Goal: Transaction & Acquisition: Purchase product/service

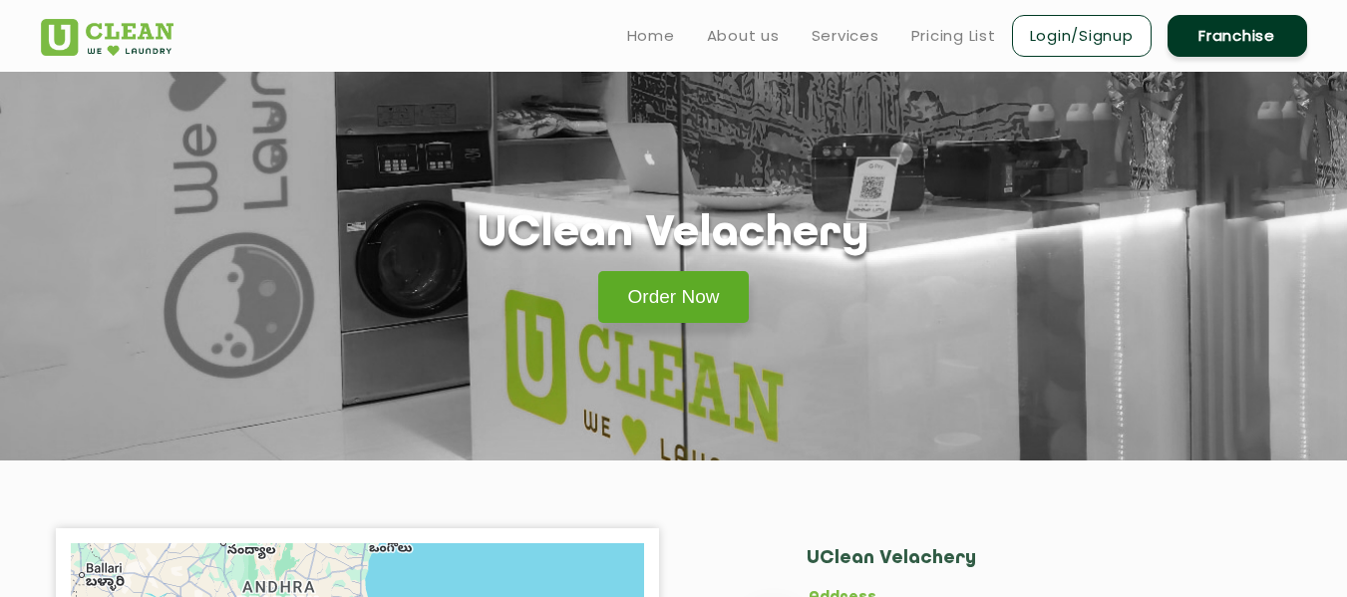
click at [721, 306] on link "Order Now" at bounding box center [673, 297] width 151 height 52
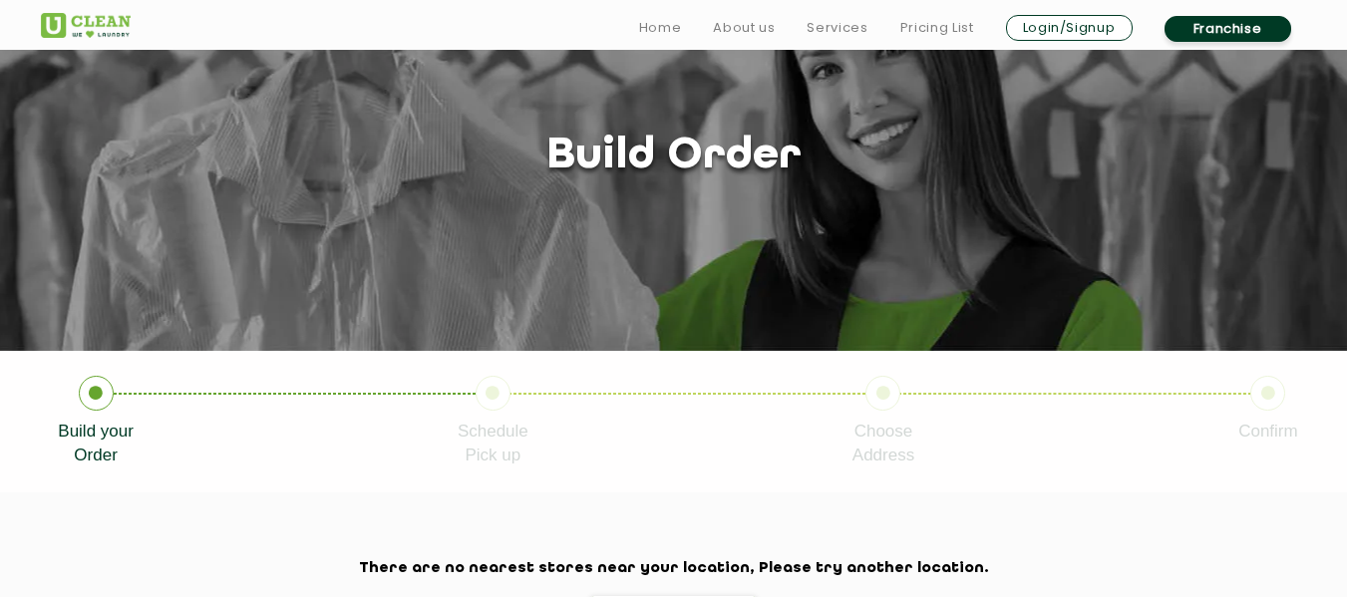
scroll to position [299, 0]
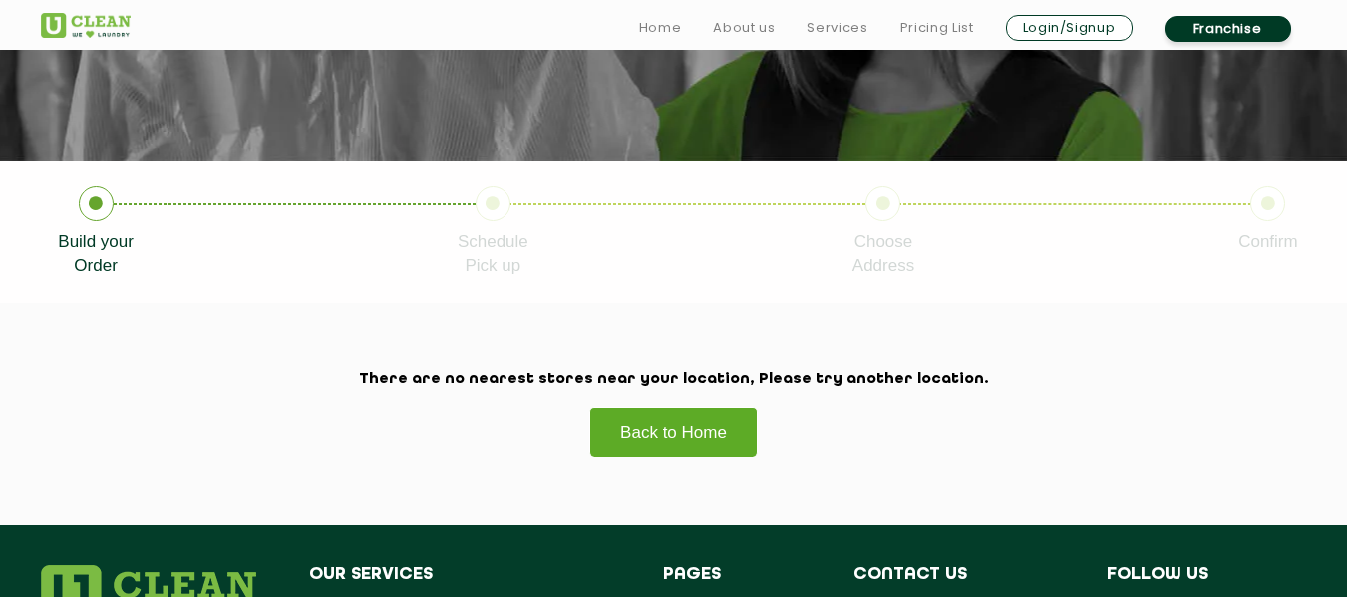
click at [667, 440] on link "Back to Home" at bounding box center [673, 432] width 168 height 51
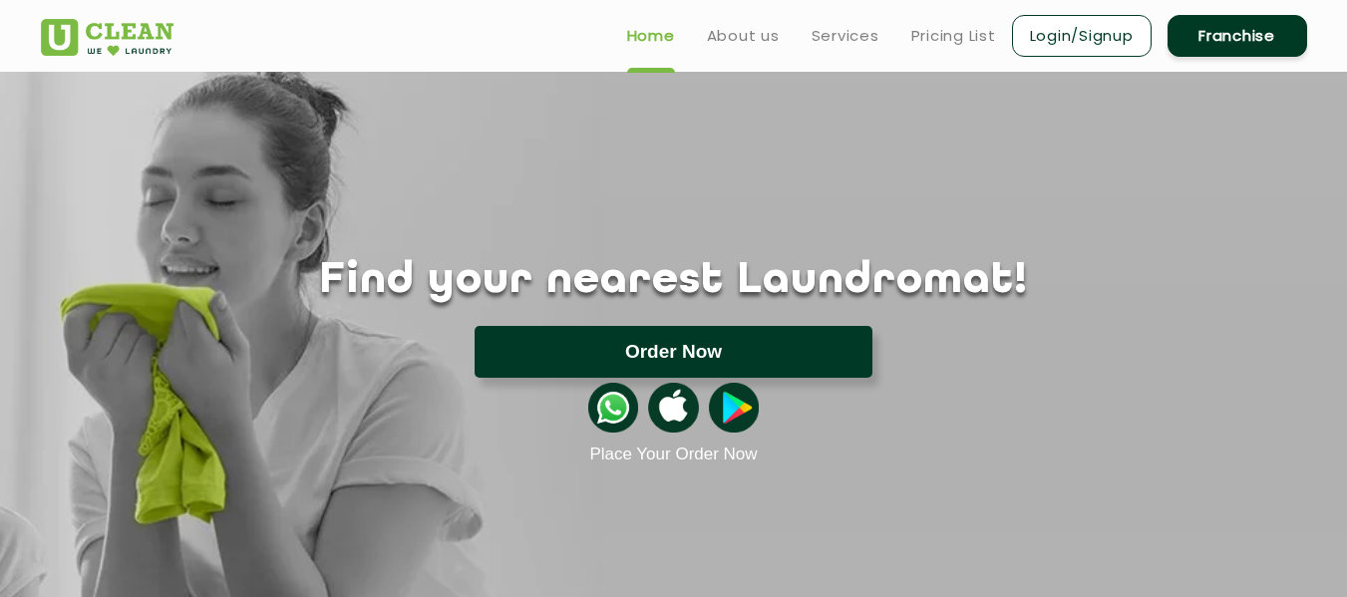
drag, startPoint x: 0, startPoint y: 0, endPoint x: 673, endPoint y: 353, distance: 759.7
click at [673, 353] on button "Order Now" at bounding box center [673, 352] width 398 height 52
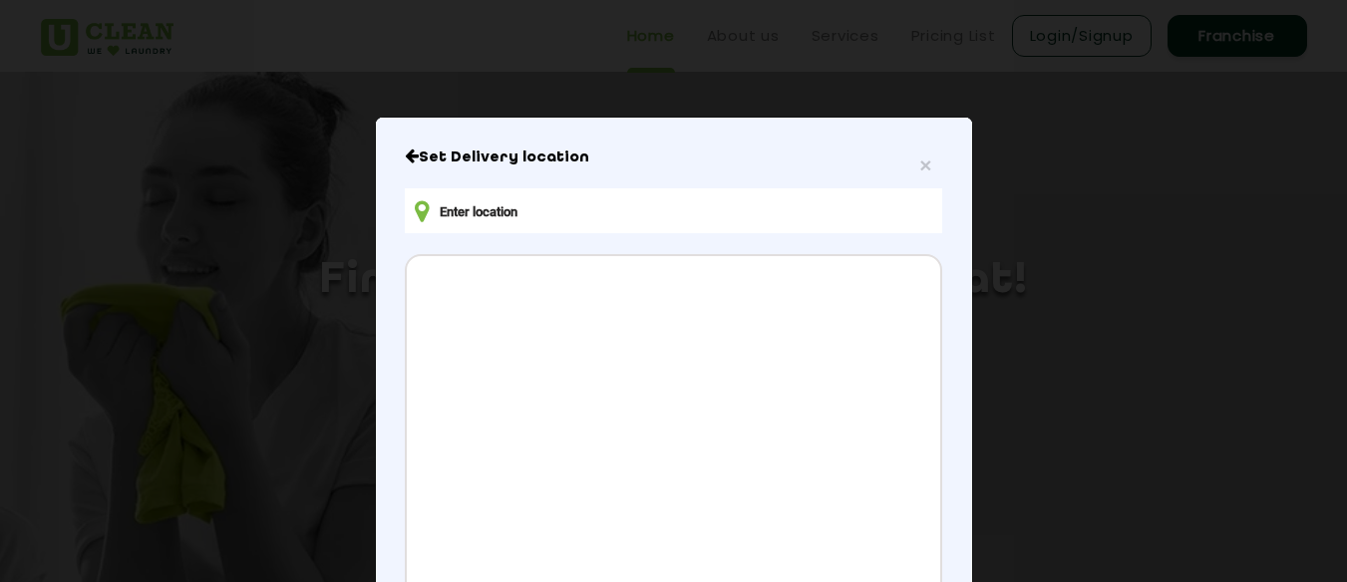
click at [552, 220] on input "text" at bounding box center [673, 210] width 536 height 45
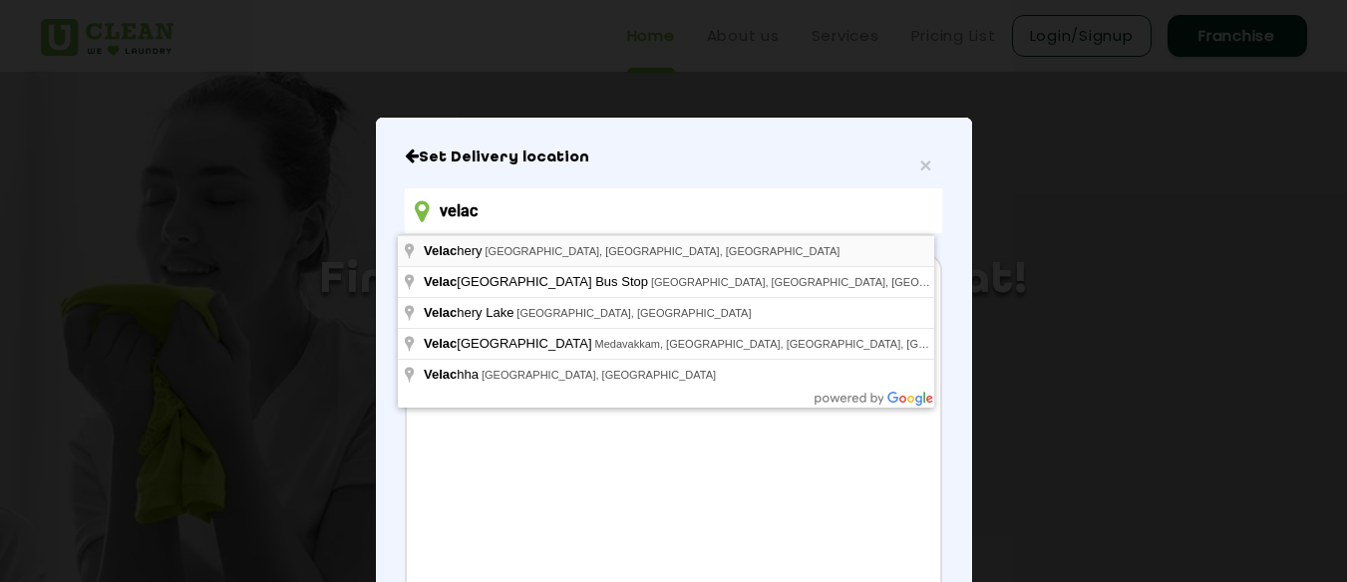
type input "[GEOGRAPHIC_DATA], [GEOGRAPHIC_DATA], [GEOGRAPHIC_DATA], [GEOGRAPHIC_DATA]"
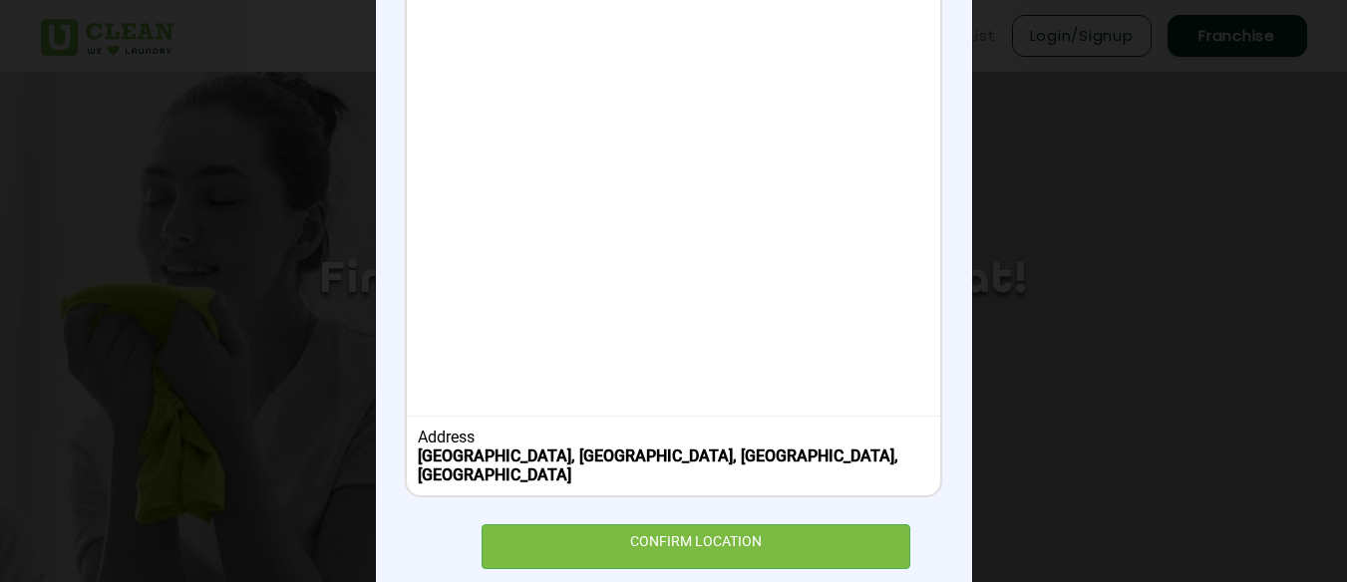
scroll to position [299, 0]
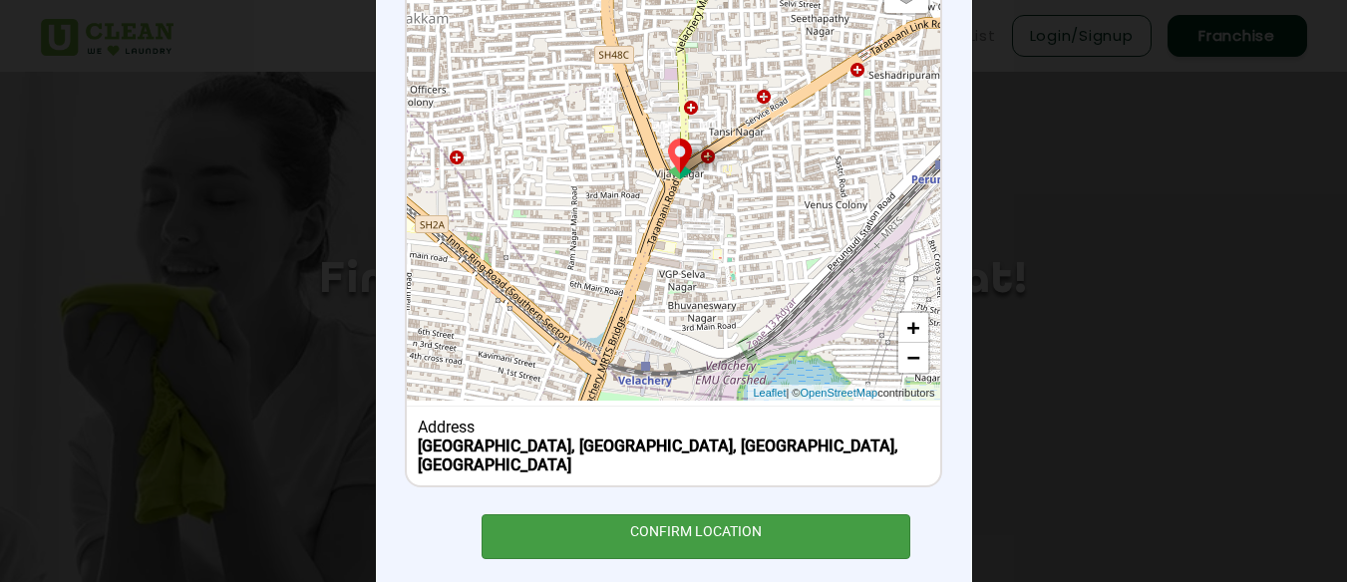
click at [711, 515] on div "CONFIRM LOCATION" at bounding box center [696, 536] width 430 height 45
